Goal: Information Seeking & Learning: Learn about a topic

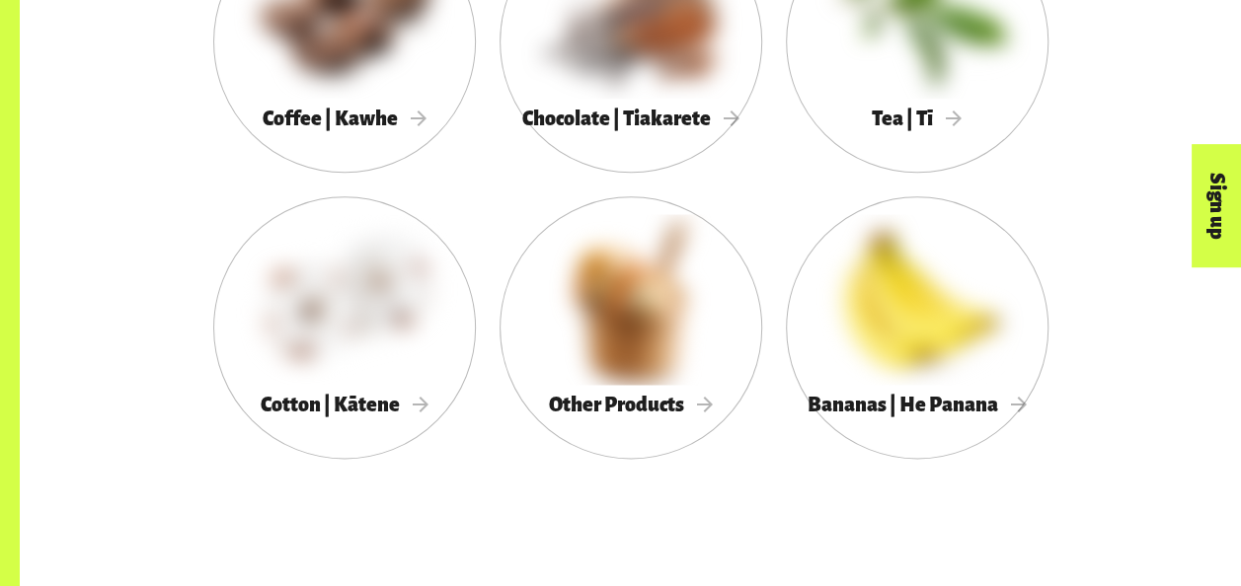
scroll to position [1309, 0]
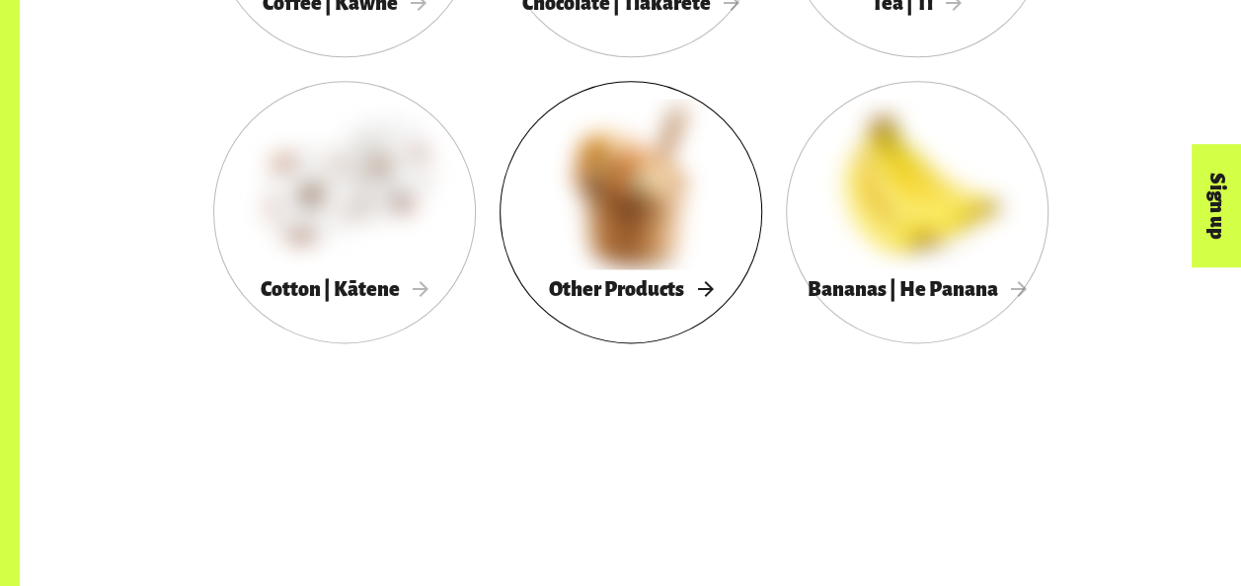
click at [628, 292] on span "Other Products" at bounding box center [631, 289] width 164 height 22
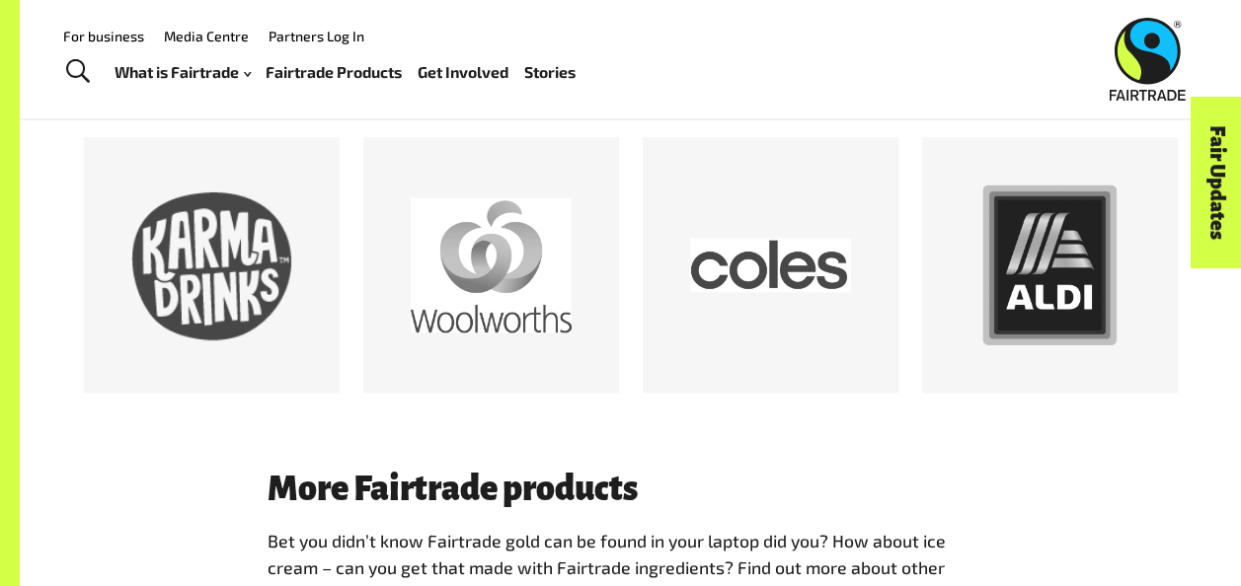
scroll to position [1088, 0]
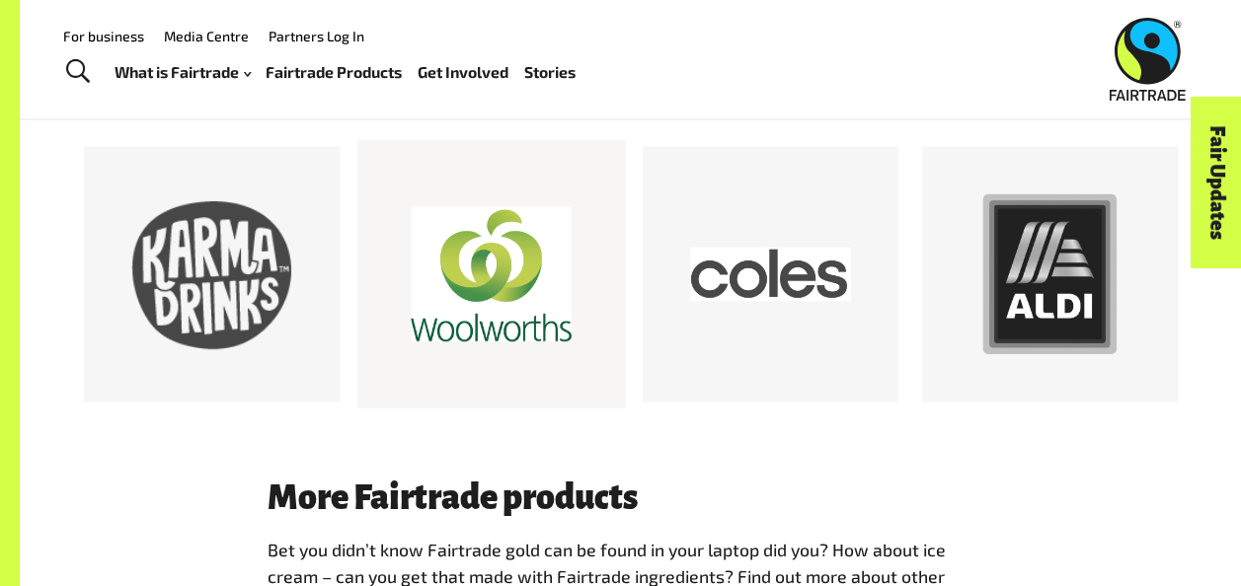
click at [494, 265] on div at bounding box center [491, 274] width 161 height 161
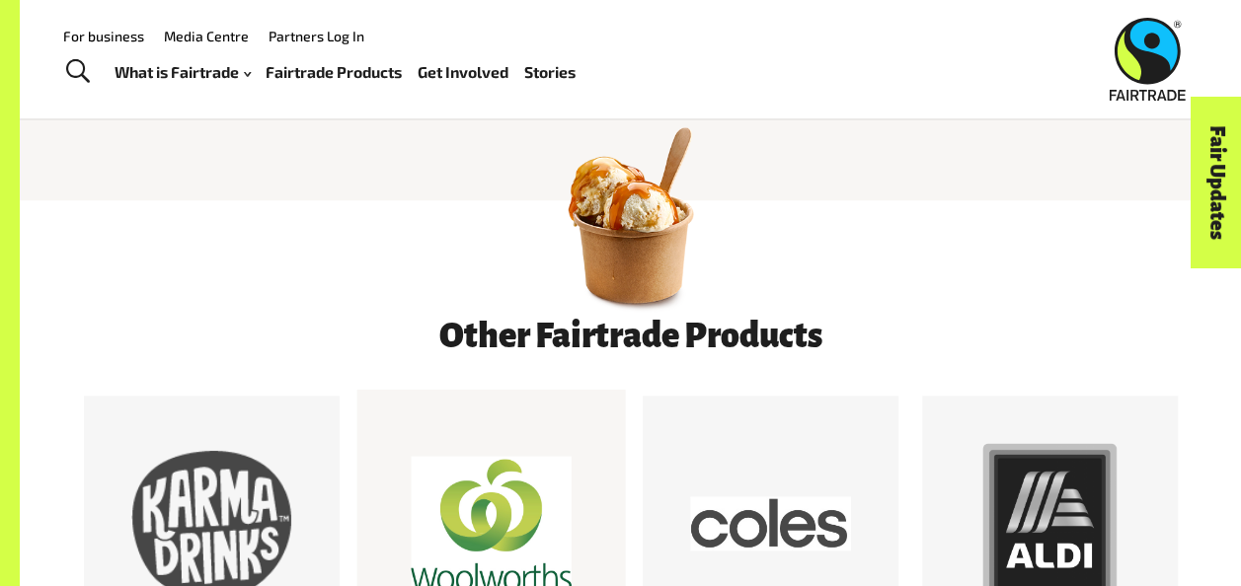
scroll to position [836, 0]
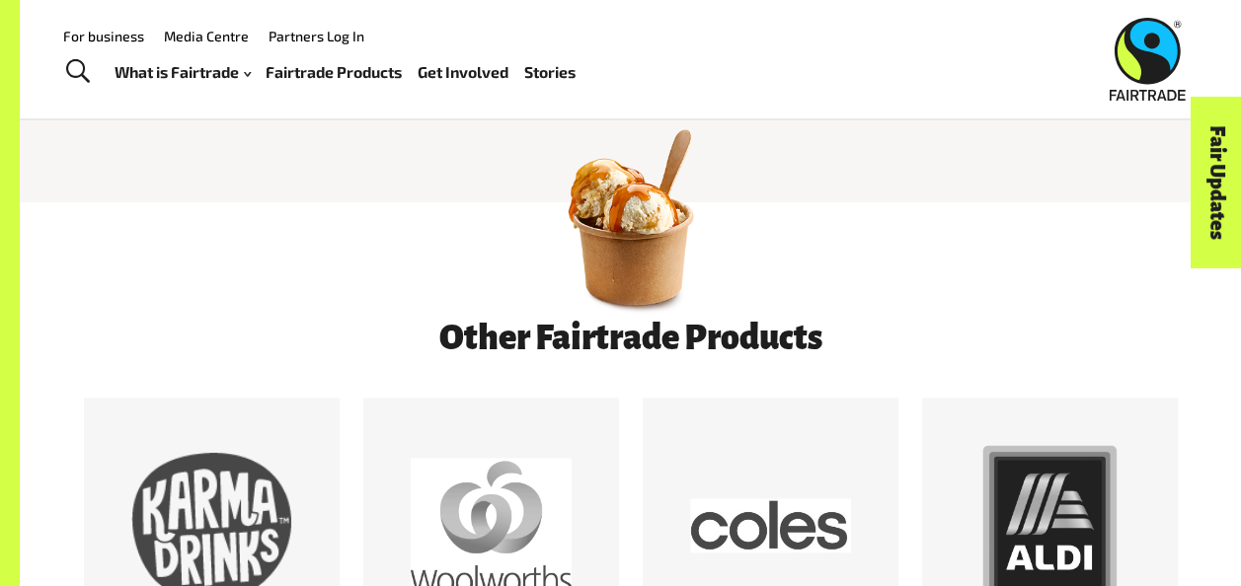
click at [359, 83] on link "Fairtrade Products" at bounding box center [334, 72] width 136 height 28
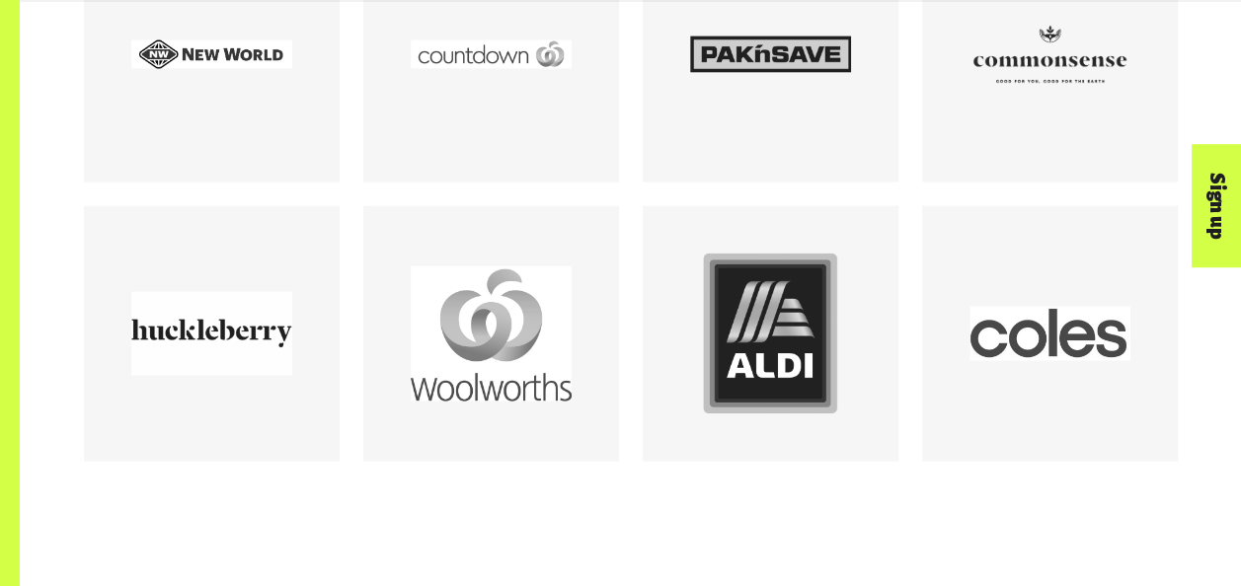
scroll to position [1898, 0]
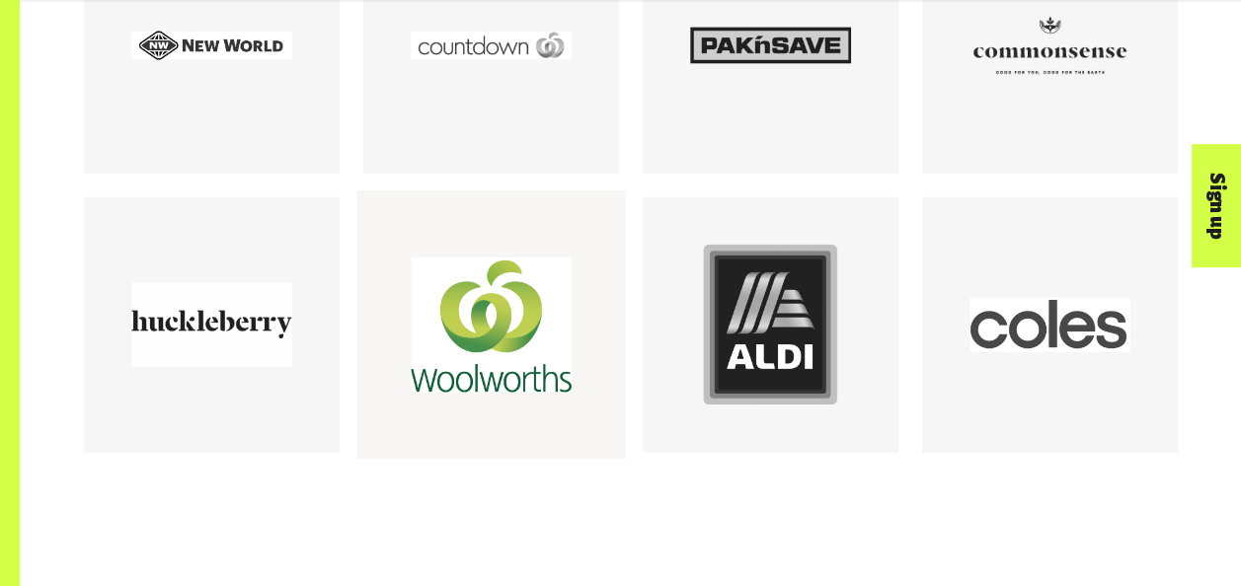
click at [522, 365] on div at bounding box center [491, 325] width 161 height 161
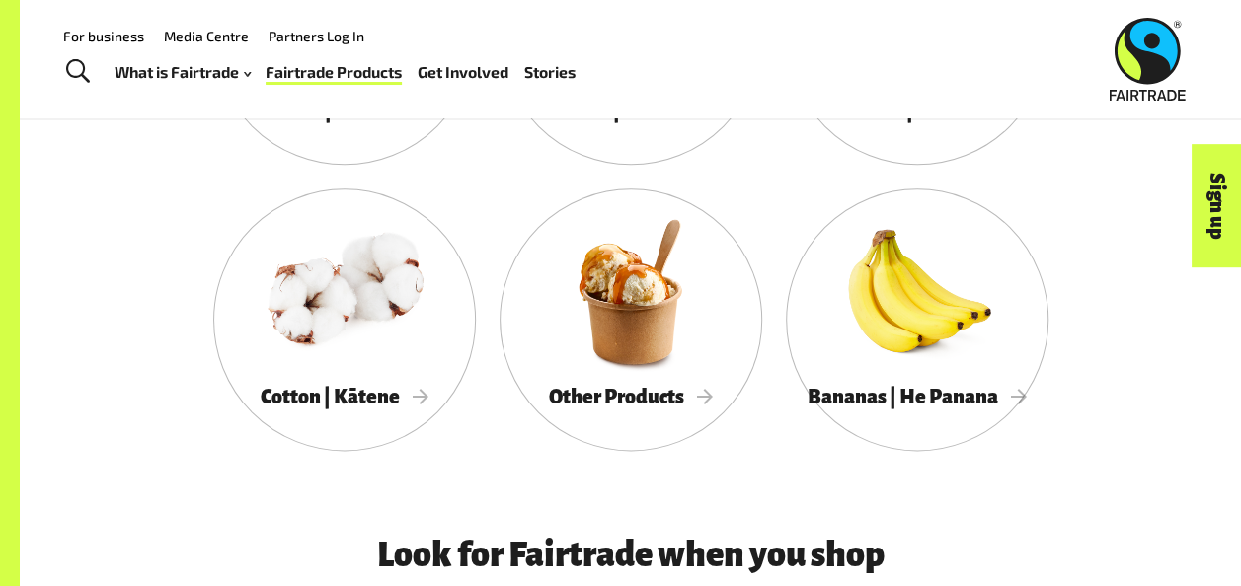
scroll to position [1203, 0]
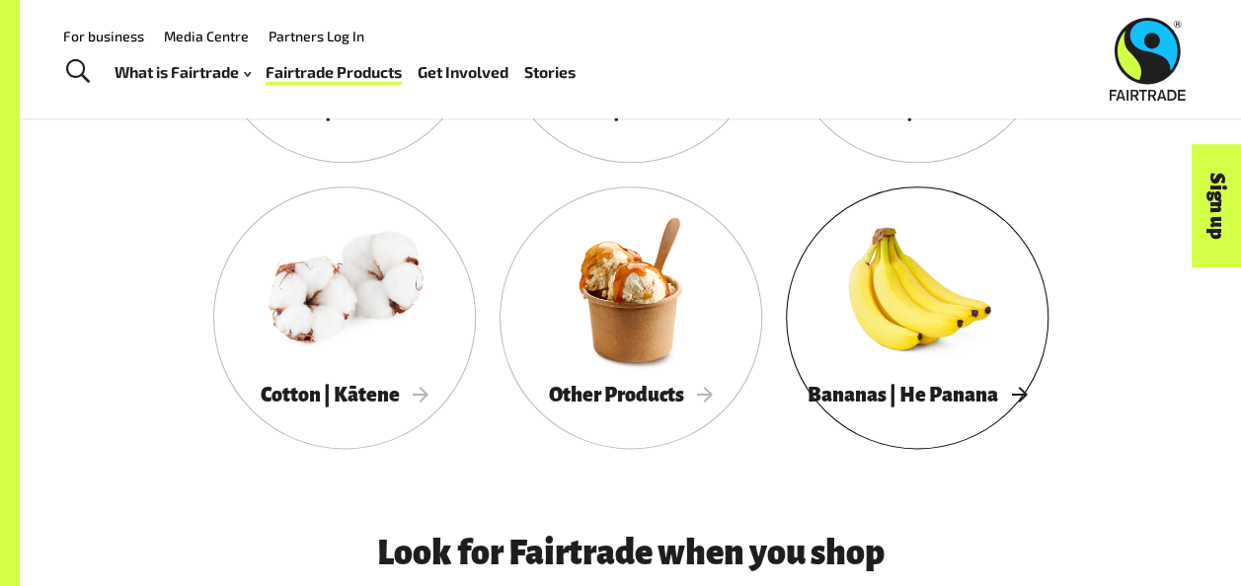
click at [950, 405] on span "Bananas | He Panana" at bounding box center [916, 395] width 219 height 22
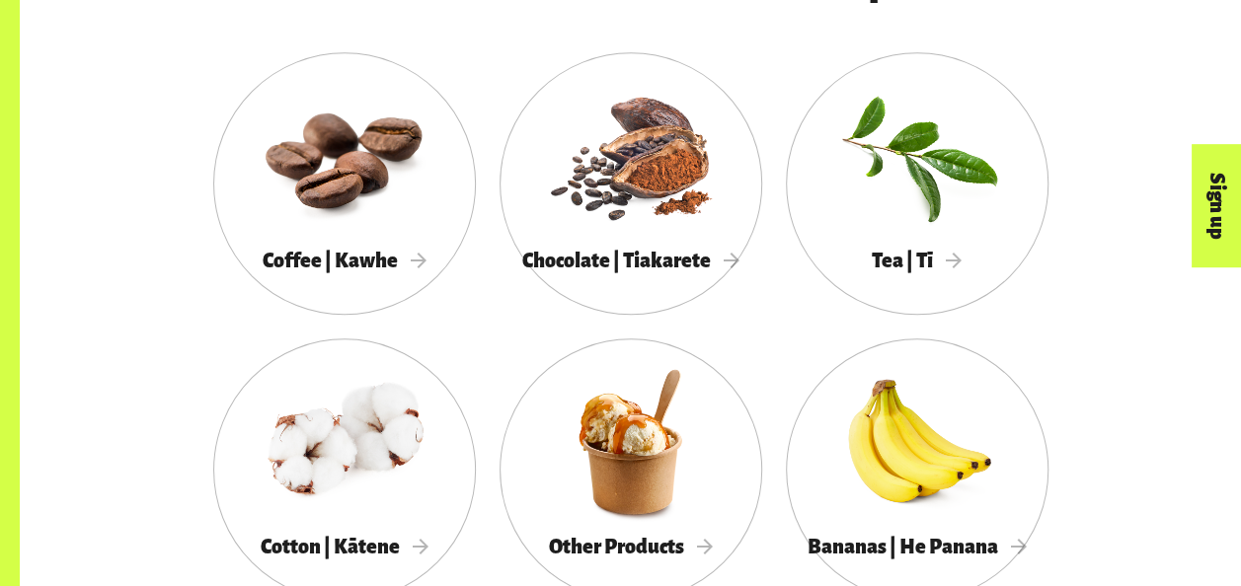
scroll to position [1060, 0]
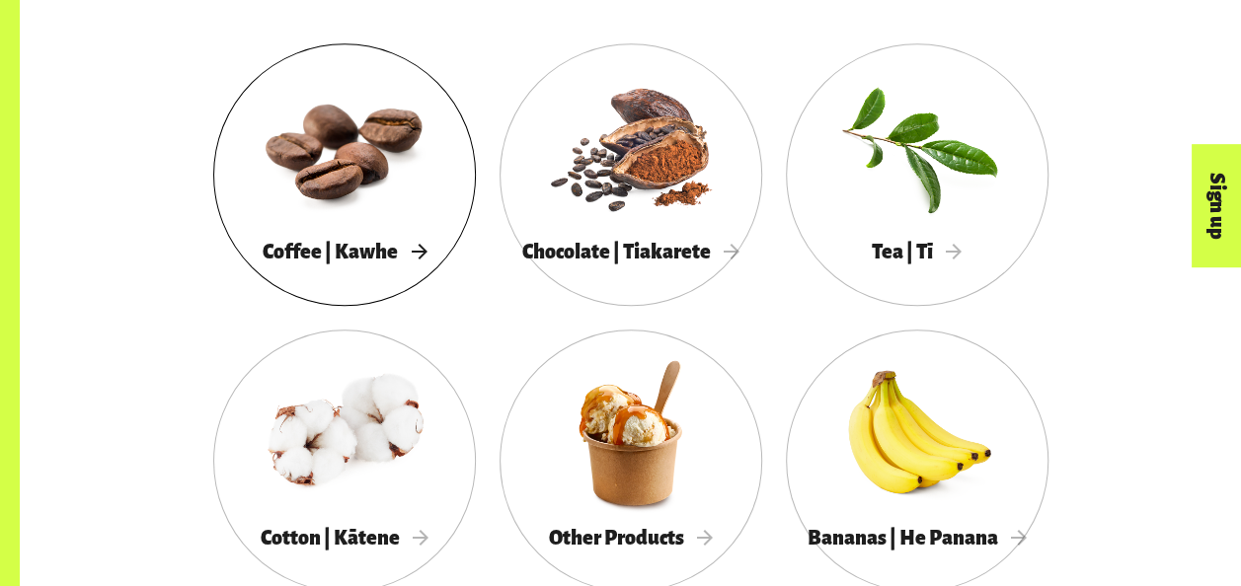
click at [383, 209] on div at bounding box center [344, 146] width 263 height 171
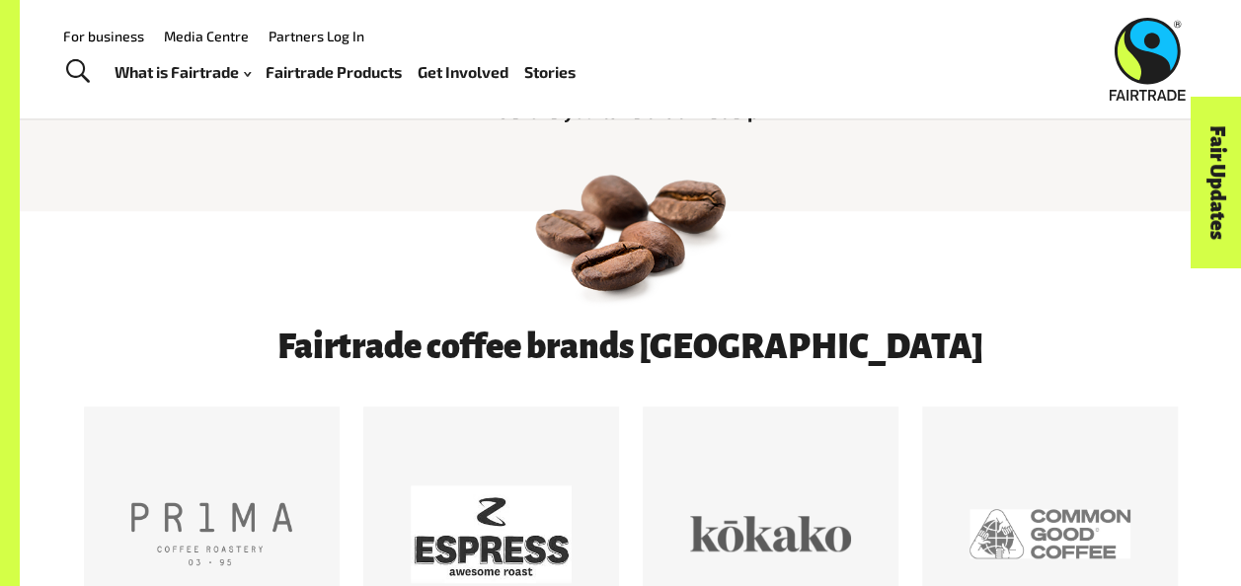
scroll to position [578, 0]
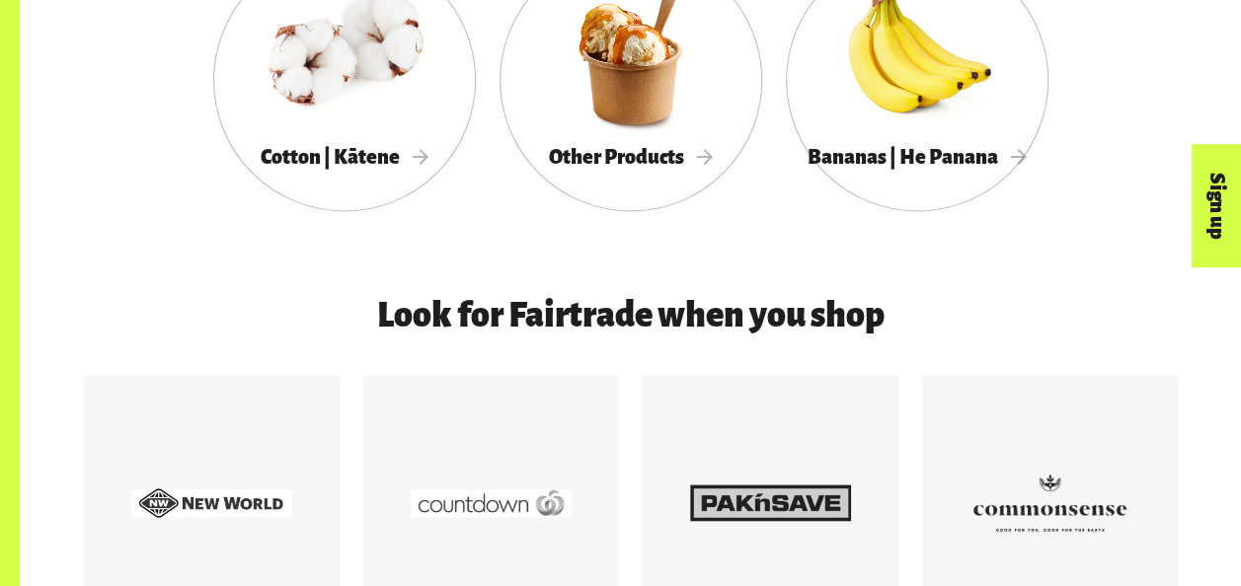
scroll to position [1442, 0]
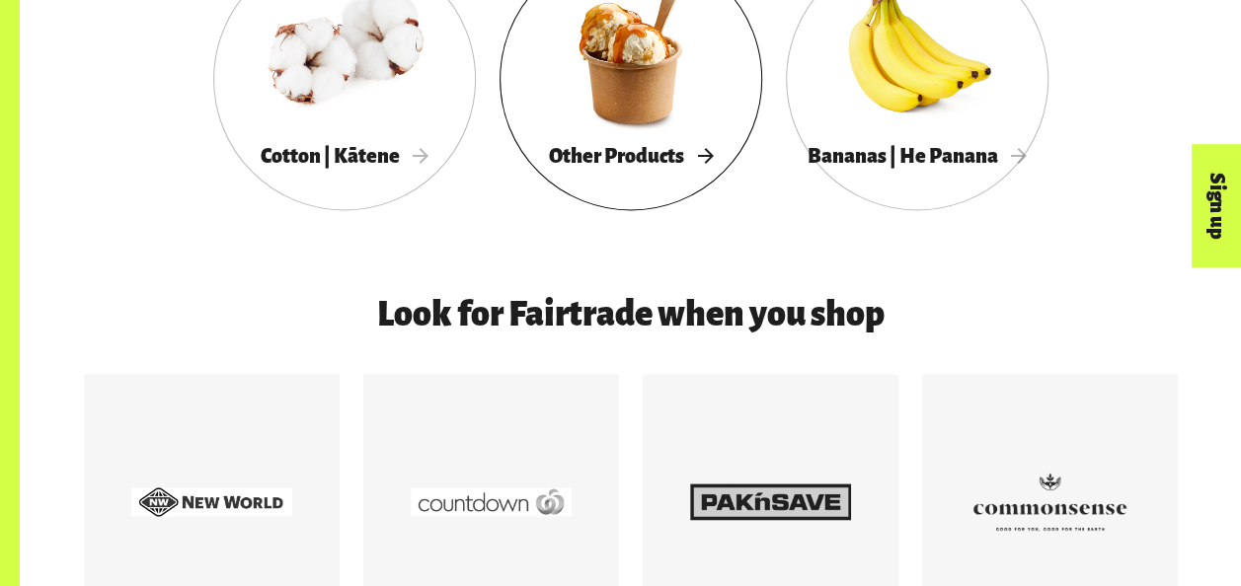
click at [620, 153] on span "Other Products" at bounding box center [631, 156] width 164 height 22
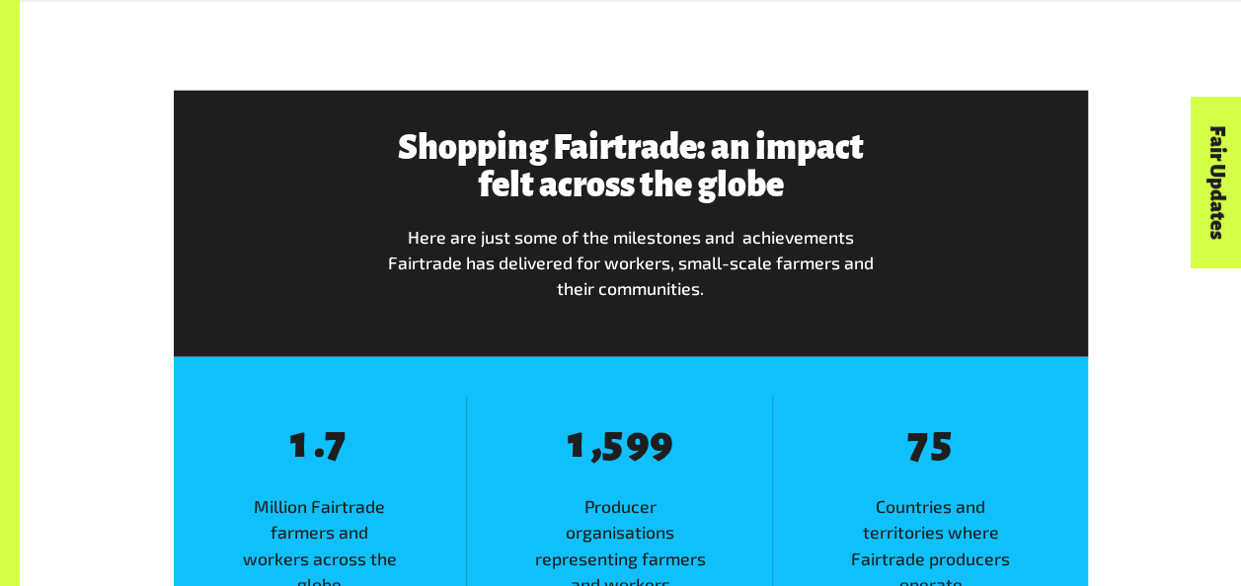
scroll to position [2320, 0]
